Goal: Information Seeking & Learning: Compare options

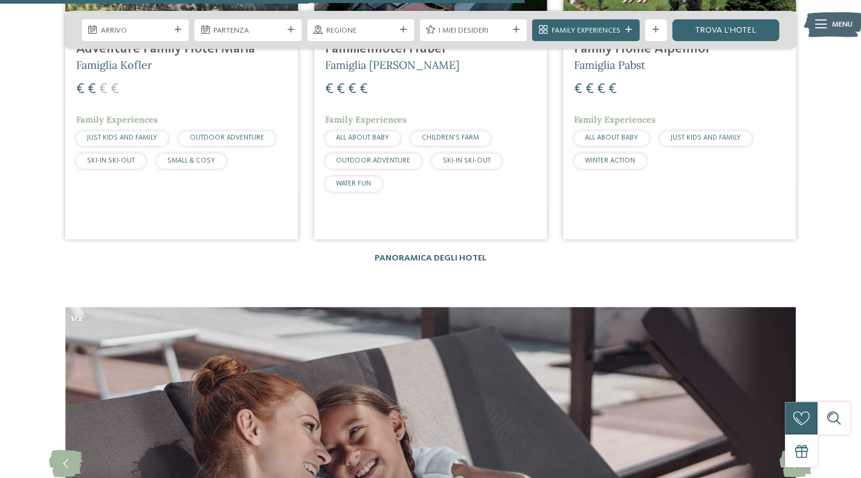
scroll to position [2966, 0]
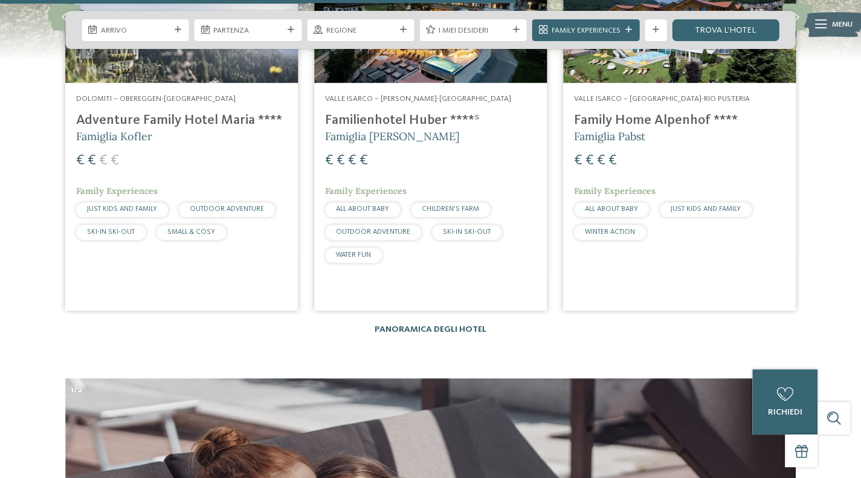
click at [443, 325] on link "Panoramica degli hotel" at bounding box center [431, 329] width 112 height 8
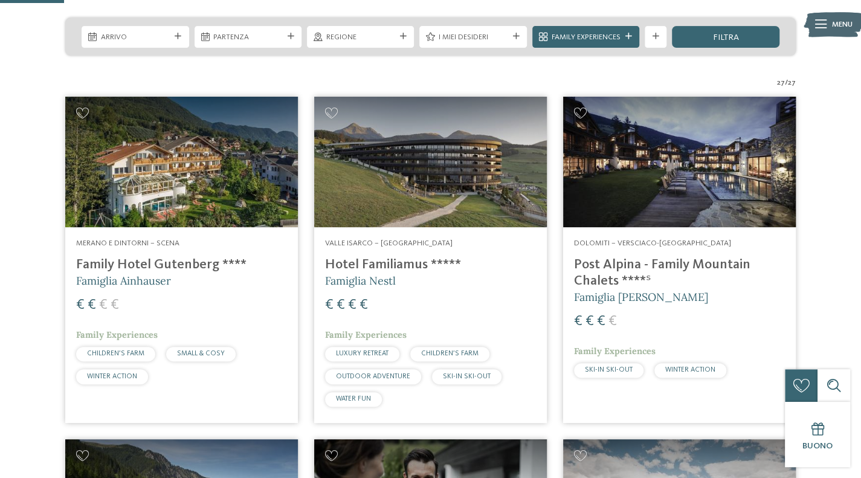
scroll to position [273, 0]
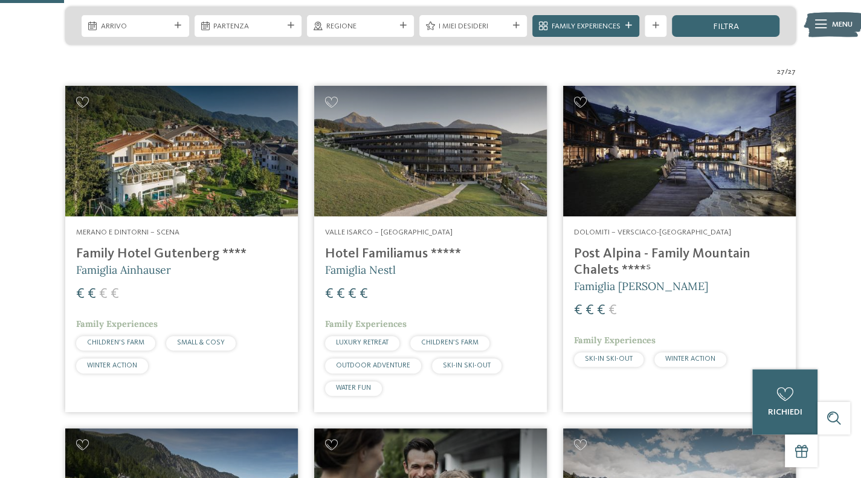
click at [621, 248] on h4 "Post Alpina - Family Mountain Chalets ****ˢ" at bounding box center [679, 262] width 211 height 33
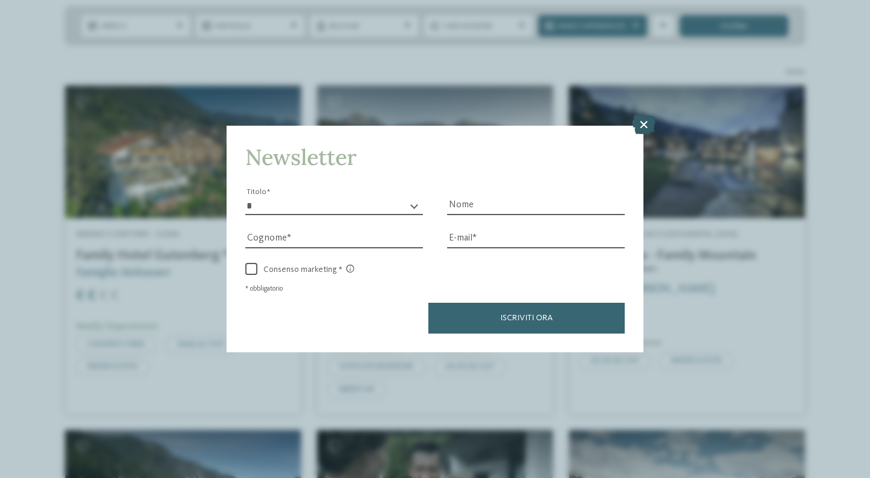
click at [645, 124] on icon at bounding box center [644, 124] width 24 height 19
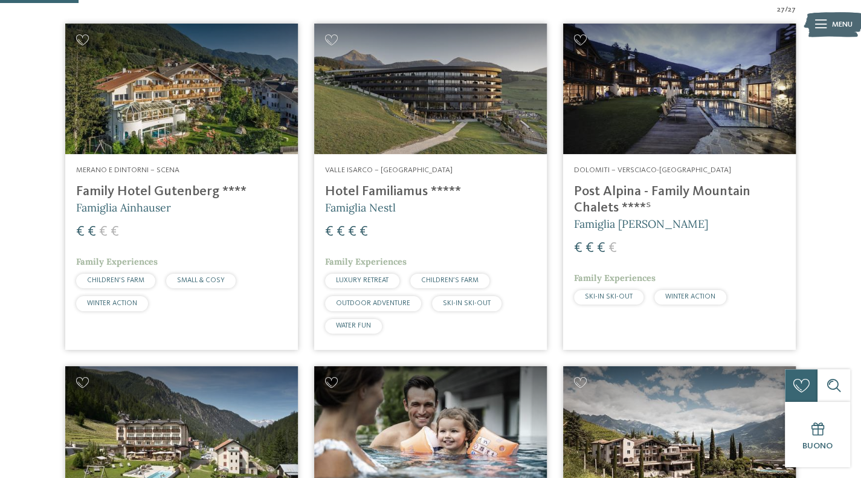
scroll to position [0, 0]
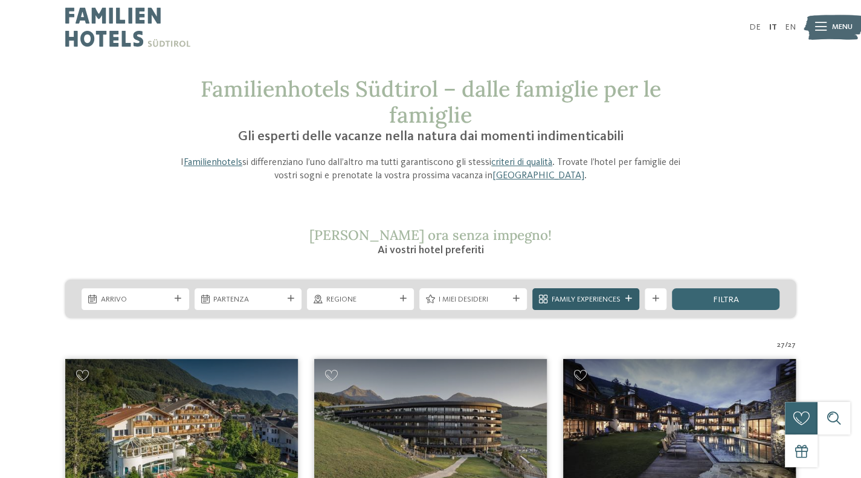
click at [631, 299] on icon at bounding box center [628, 298] width 7 height 7
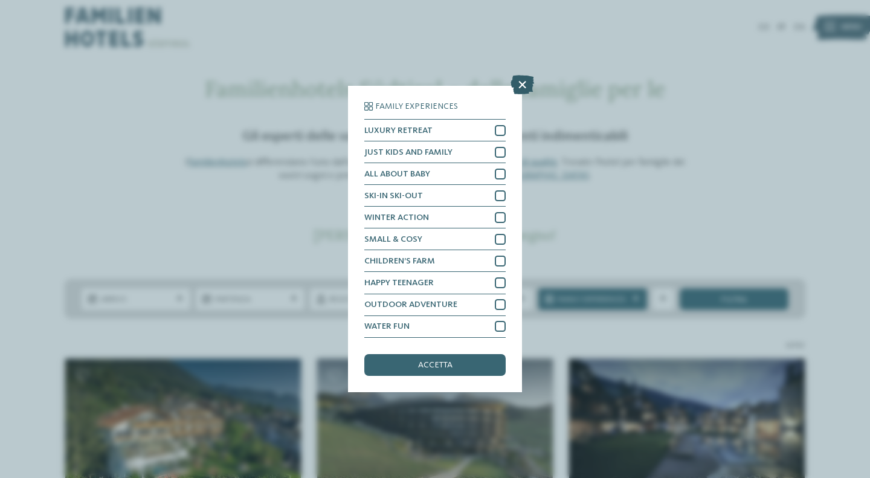
click at [522, 86] on icon at bounding box center [522, 85] width 24 height 19
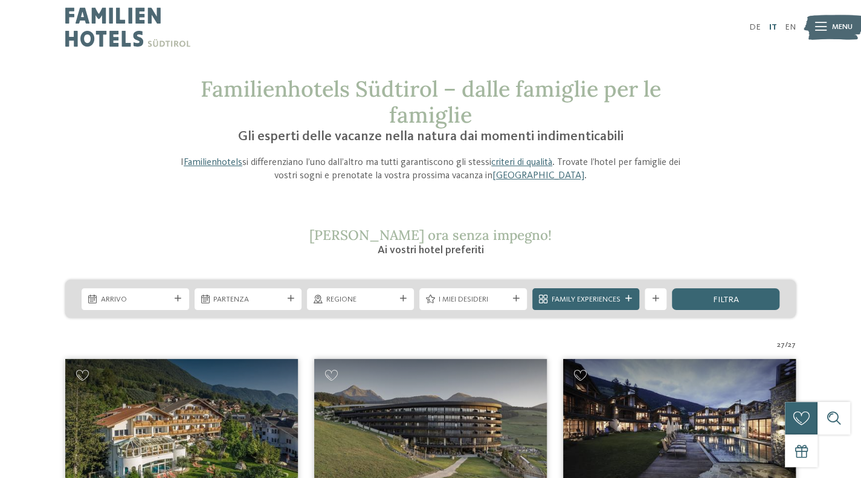
click at [775, 28] on link "IT" at bounding box center [772, 27] width 8 height 8
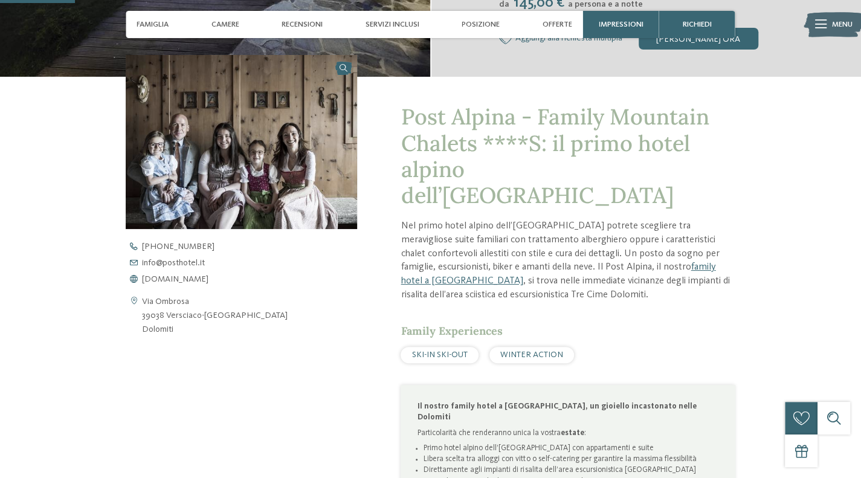
scroll to position [375, 0]
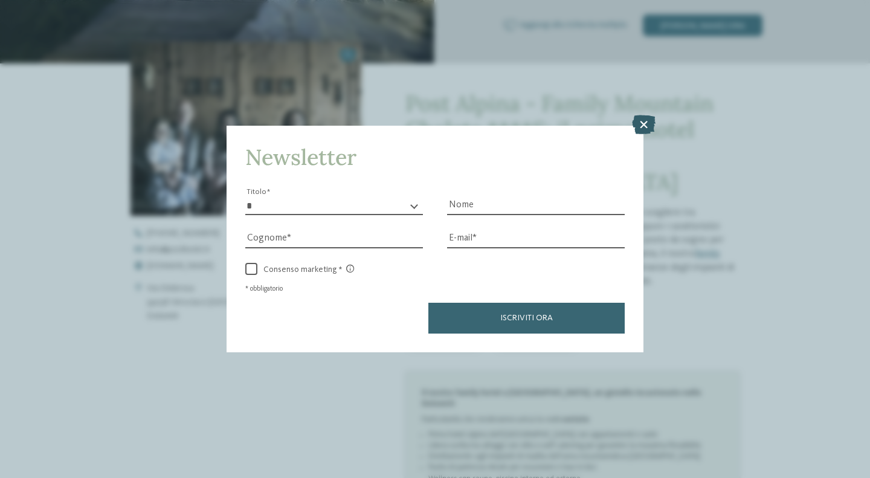
click at [643, 126] on icon at bounding box center [644, 124] width 24 height 19
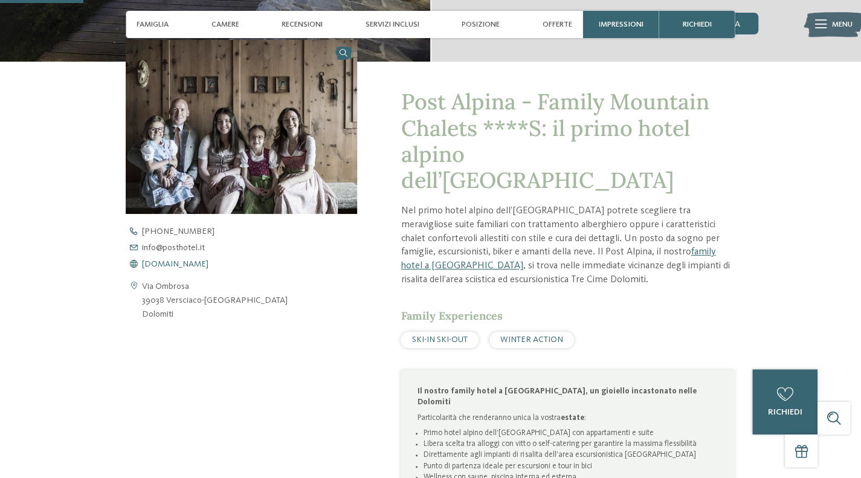
drag, startPoint x: 167, startPoint y: 247, endPoint x: 149, endPoint y: 264, distance: 24.8
click at [149, 264] on span "www.postalpina.it" at bounding box center [175, 264] width 66 height 8
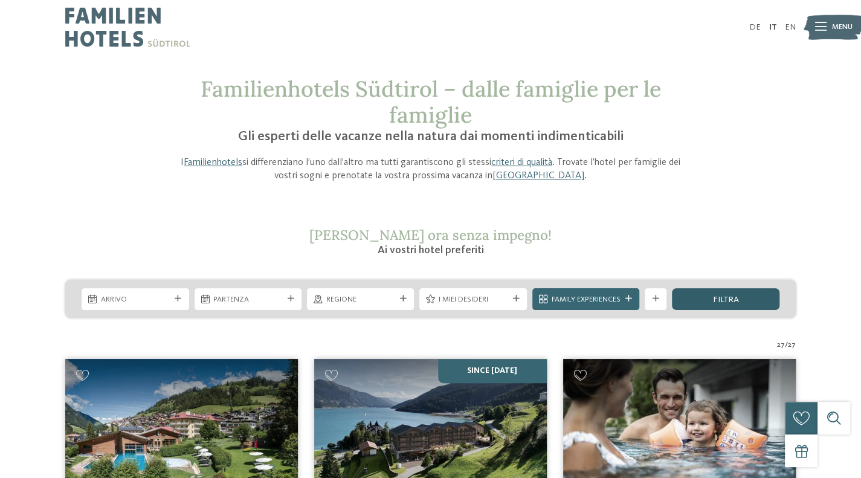
click at [710, 304] on div "filtra" at bounding box center [725, 299] width 107 height 22
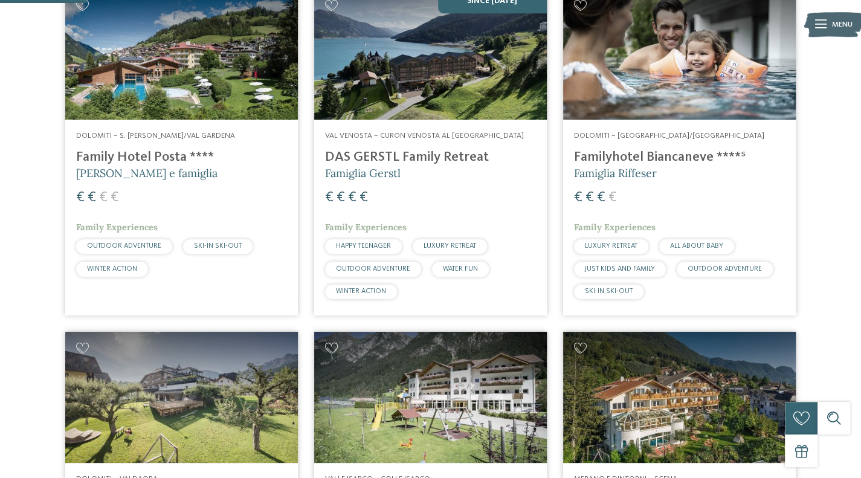
scroll to position [377, 0]
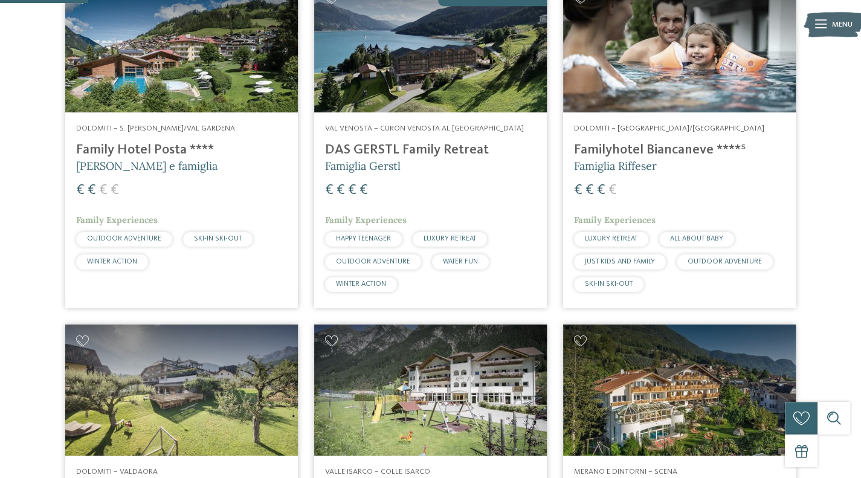
click at [663, 149] on h4 "Familyhotel Biancaneve ****ˢ" at bounding box center [679, 150] width 211 height 16
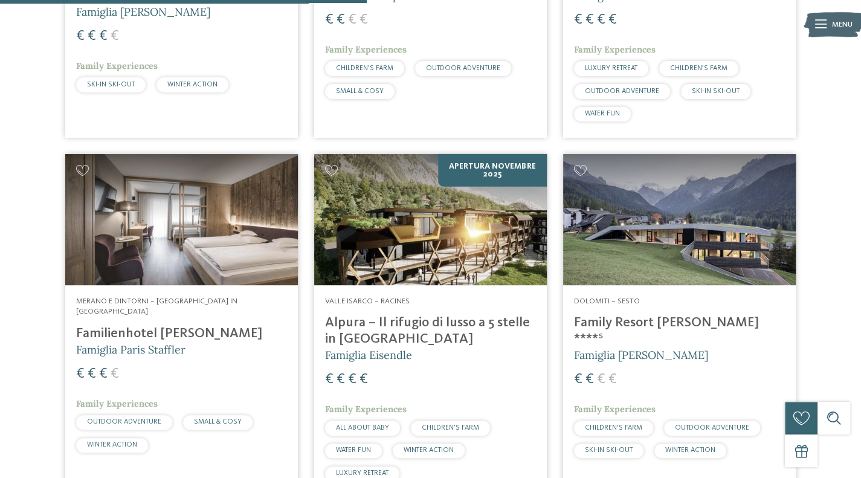
scroll to position [1601, 0]
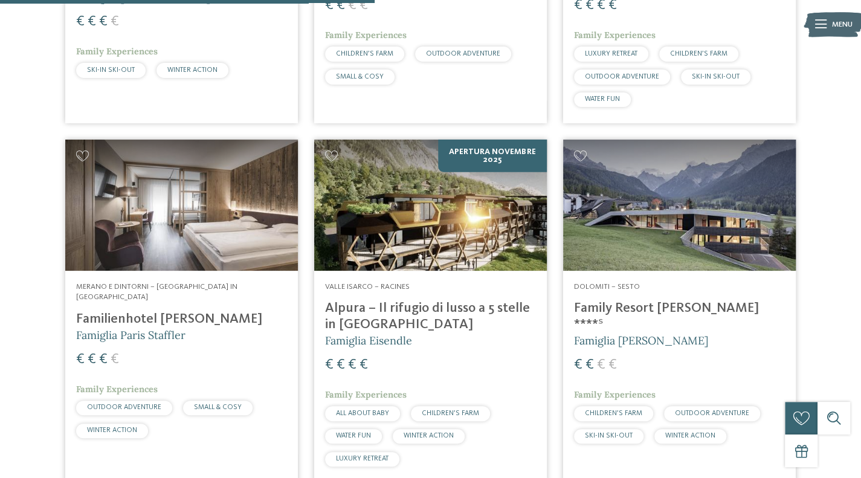
click at [665, 300] on h4 "Family Resort Rainer ****ˢ" at bounding box center [679, 316] width 211 height 33
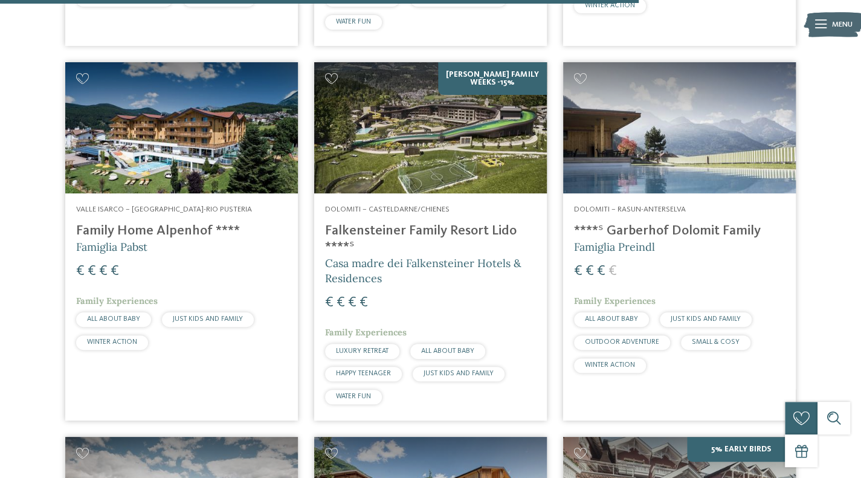
scroll to position [2729, 0]
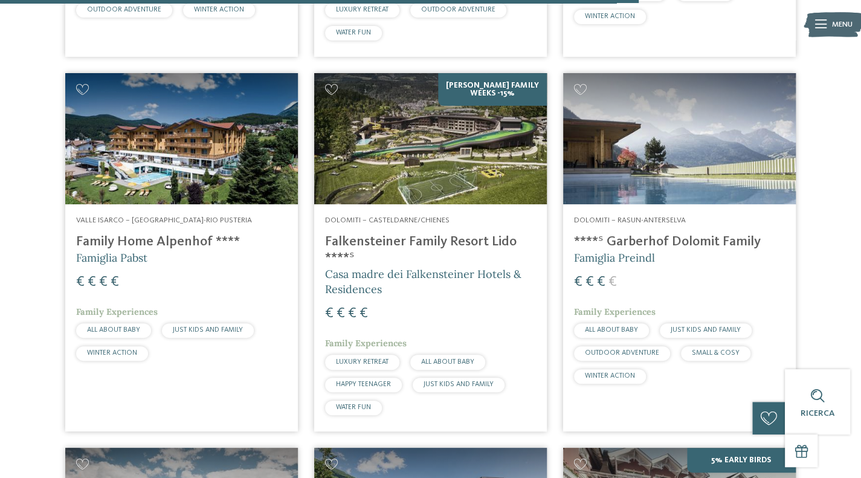
click at [160, 234] on h4 "Family Home Alpenhof ****" at bounding box center [181, 242] width 211 height 16
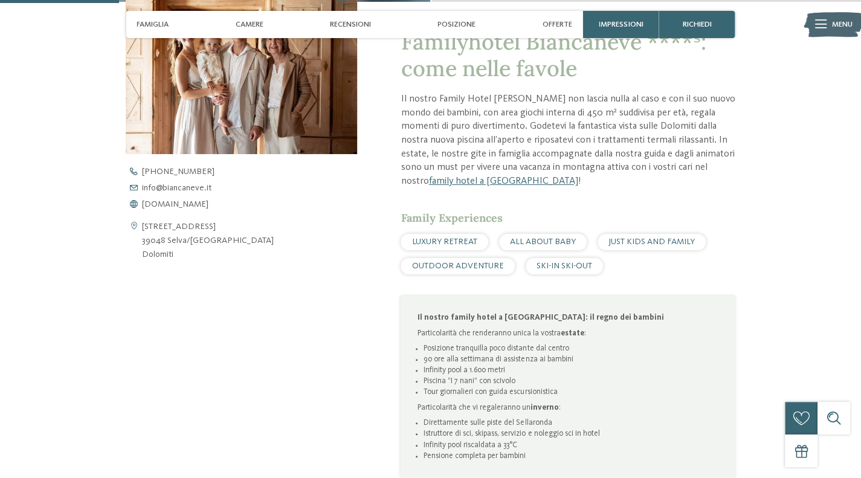
scroll to position [422, 0]
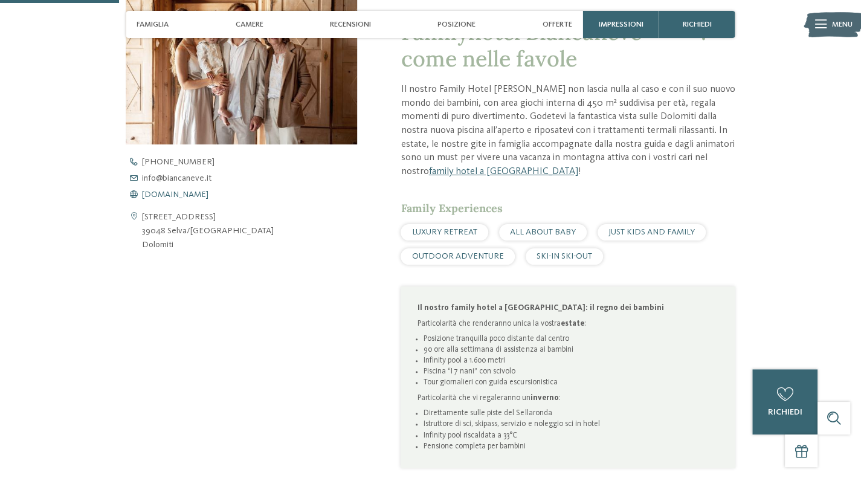
click at [190, 194] on span "www.biancaneve.it" at bounding box center [175, 194] width 66 height 8
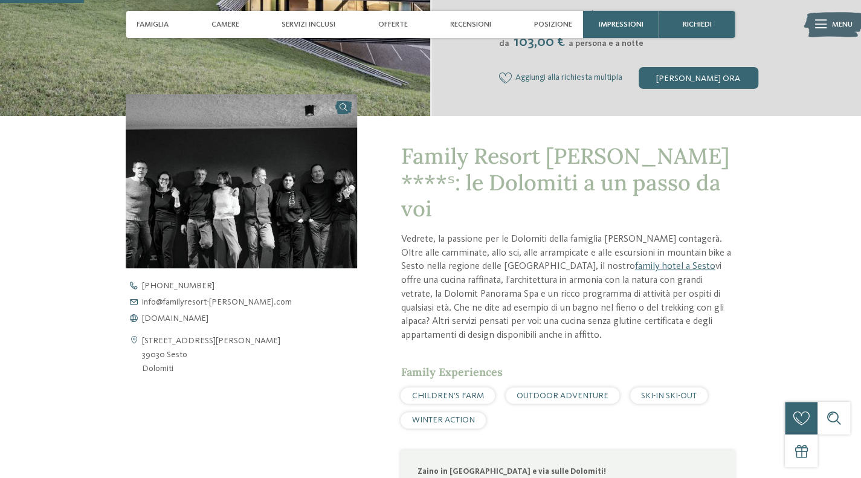
scroll to position [335, 0]
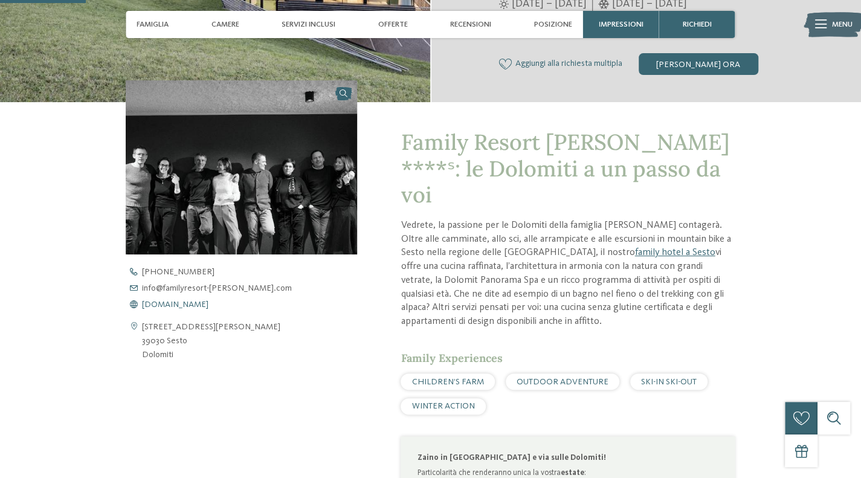
click at [184, 300] on span "www.familyresort-rainer.com" at bounding box center [175, 304] width 66 height 8
click at [544, 24] on span "Posizione" at bounding box center [553, 24] width 38 height 9
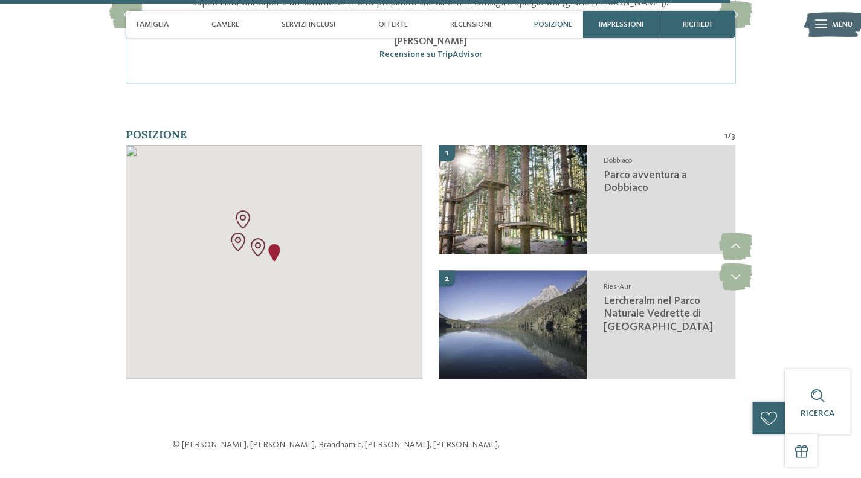
scroll to position [2856, 0]
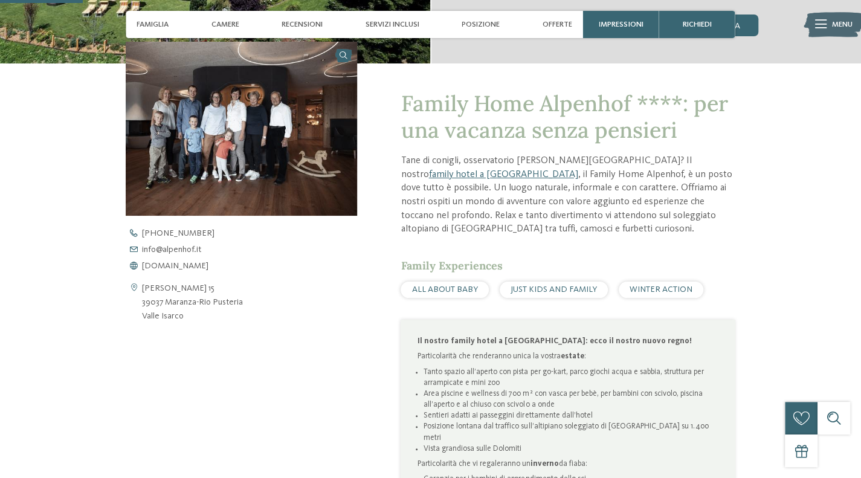
scroll to position [358, 0]
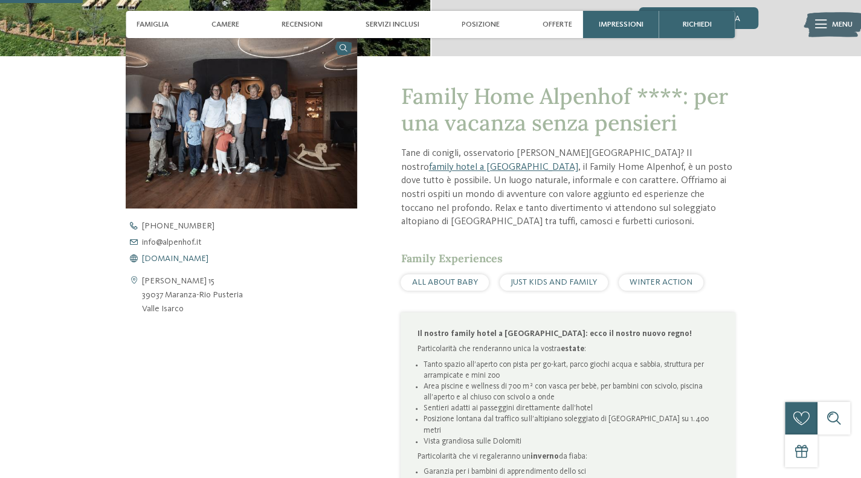
click at [169, 259] on span "[DOMAIN_NAME]" at bounding box center [175, 258] width 66 height 8
